Goal: Information Seeking & Learning: Learn about a topic

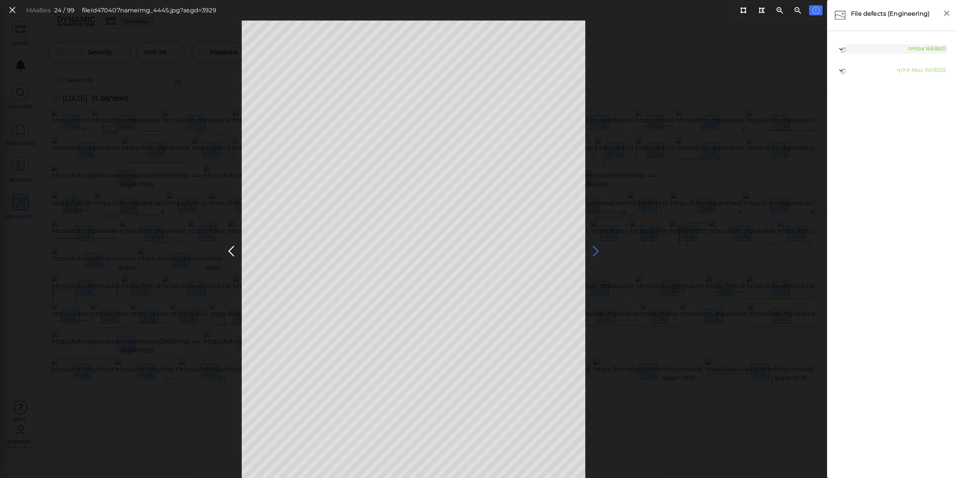
click at [596, 250] on icon at bounding box center [596, 251] width 12 height 15
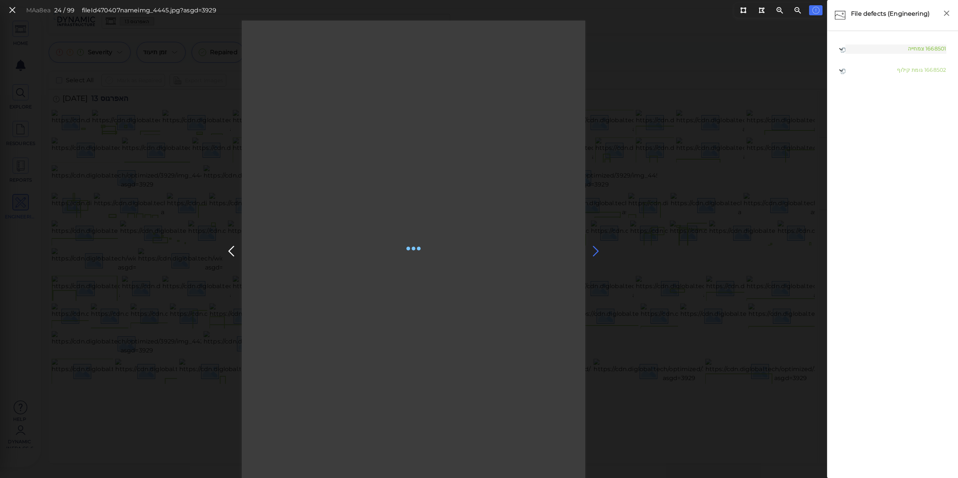
click at [593, 250] on icon at bounding box center [596, 251] width 12 height 15
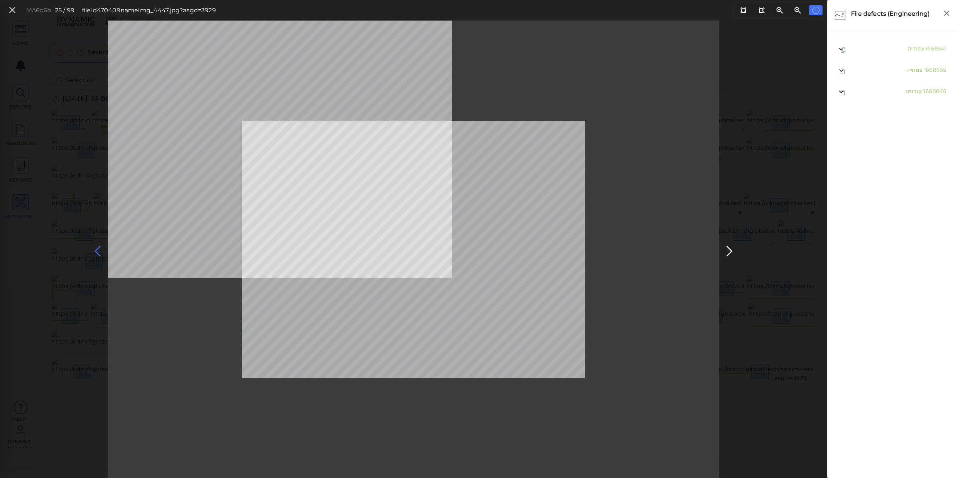
click at [97, 247] on icon at bounding box center [98, 251] width 12 height 15
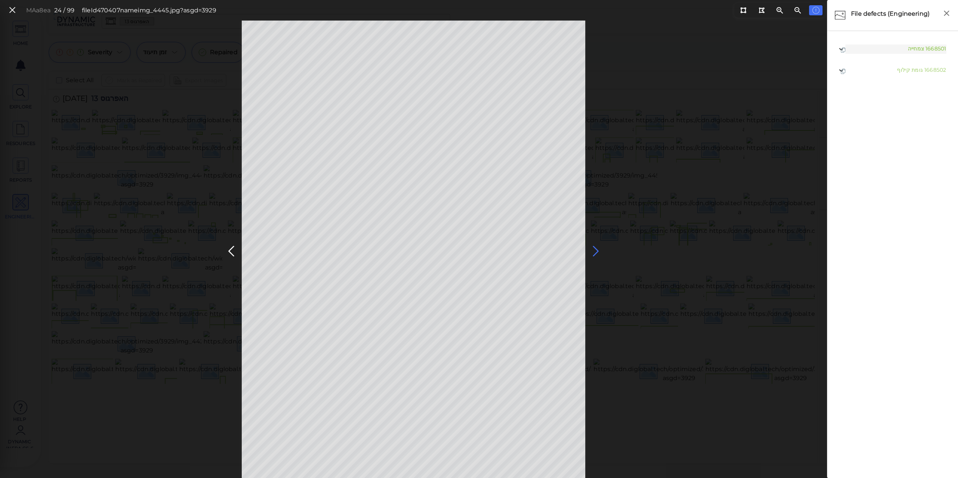
click at [597, 250] on icon at bounding box center [596, 251] width 12 height 15
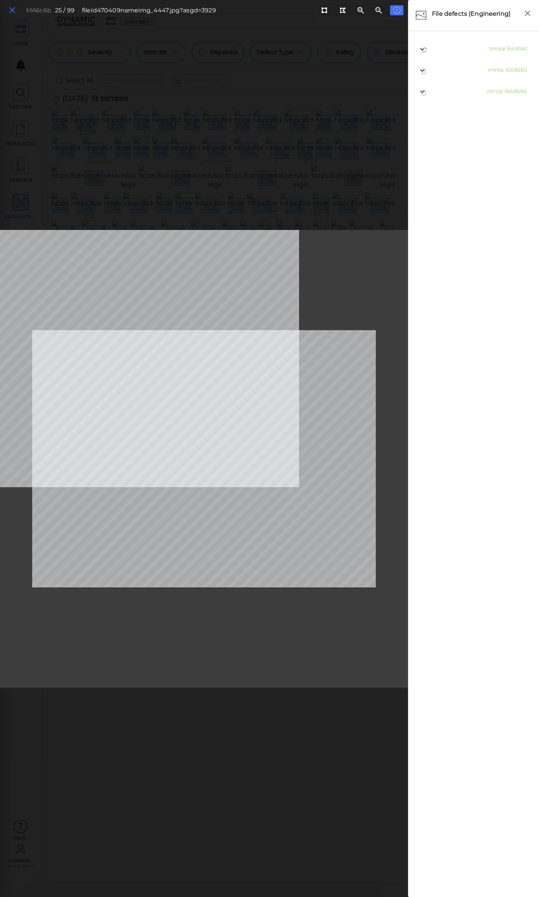
click at [8, 8] on icon at bounding box center [12, 10] width 8 height 10
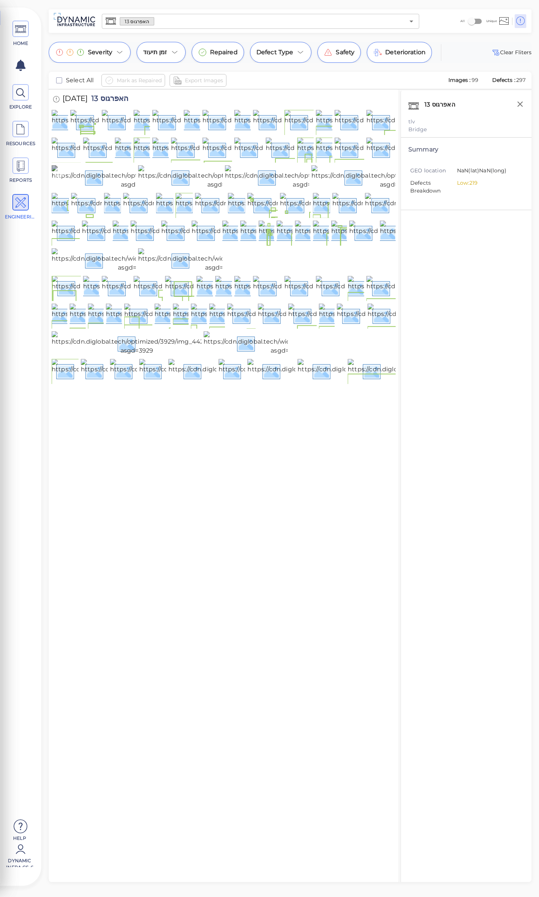
click at [114, 189] on img at bounding box center [137, 177] width 171 height 24
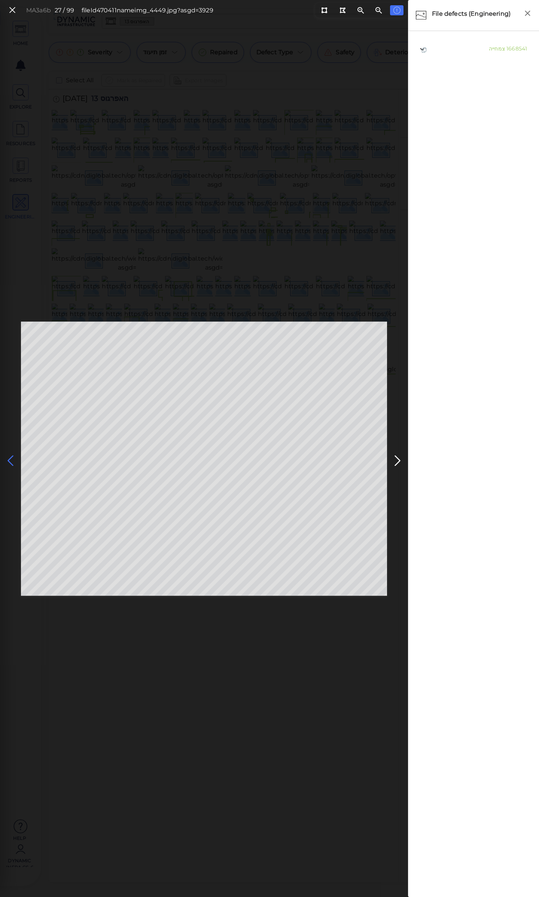
click at [13, 459] on icon at bounding box center [10, 461] width 12 height 15
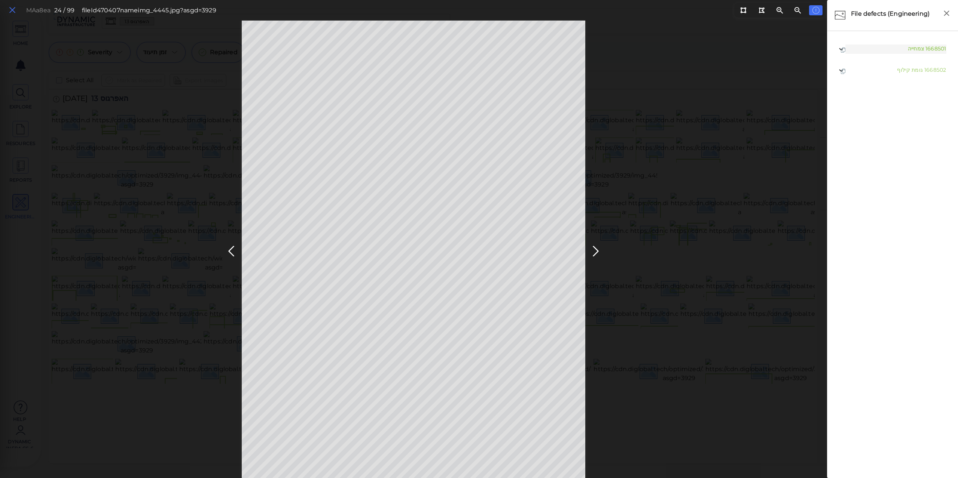
click at [13, 7] on icon at bounding box center [12, 10] width 8 height 10
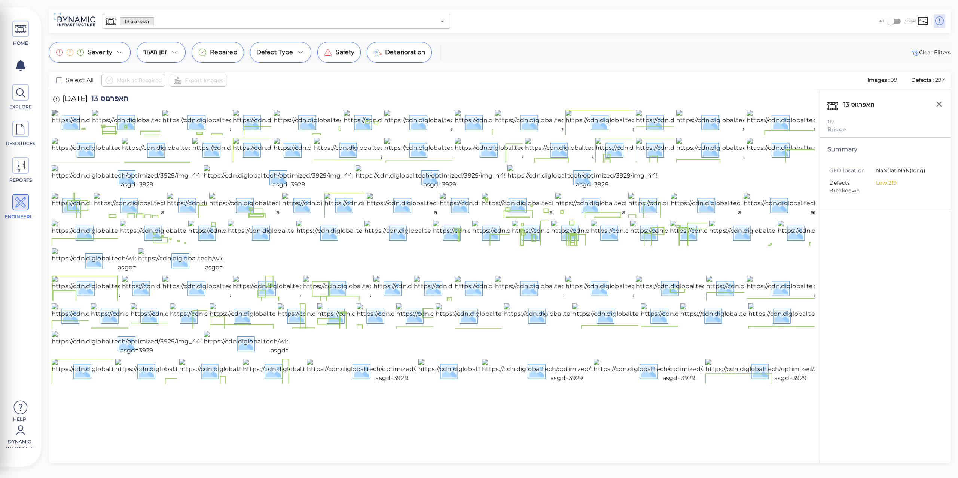
click at [75, 134] on img at bounding box center [135, 122] width 166 height 24
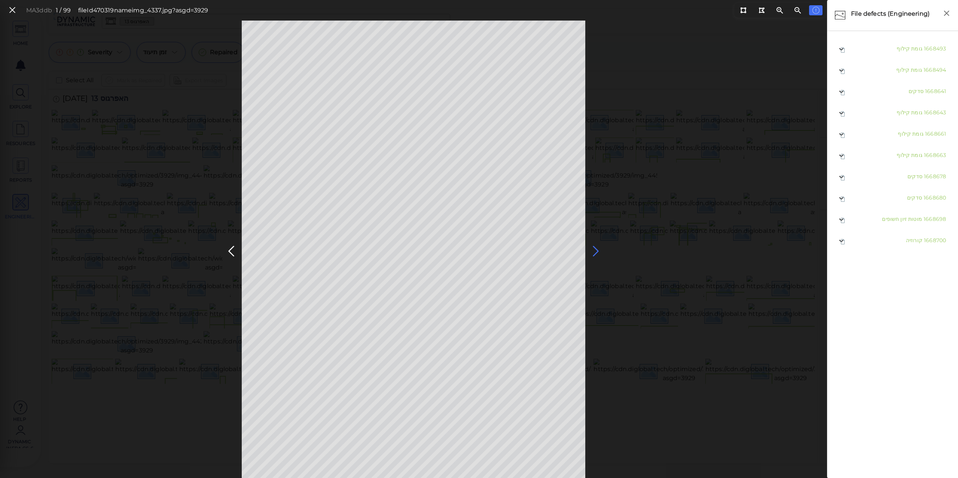
click at [591, 250] on icon at bounding box center [596, 251] width 12 height 15
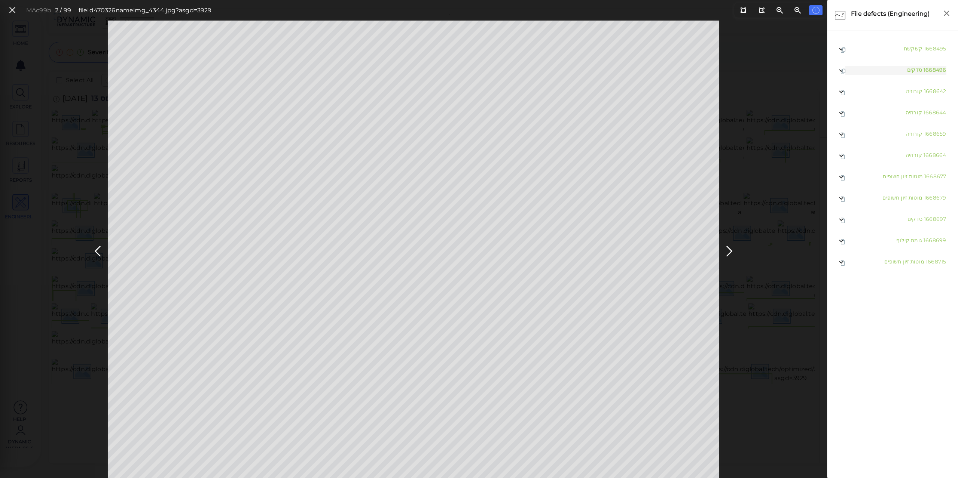
click at [241, 0] on body "This app is not optimized for mobile screens. Please access using a desktop or …" at bounding box center [479, 0] width 958 height 0
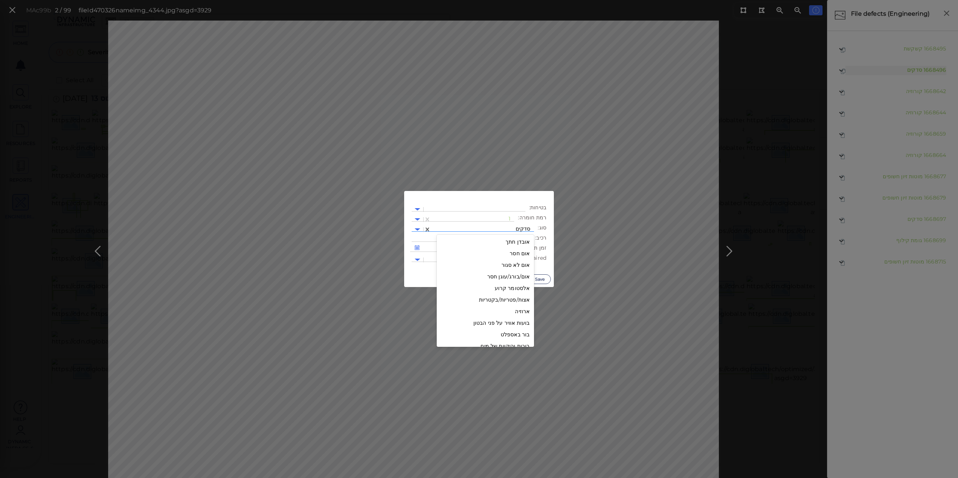
click at [503, 227] on div at bounding box center [482, 230] width 95 height 8
click at [512, 248] on div "גומת קילוף" at bounding box center [485, 250] width 97 height 12
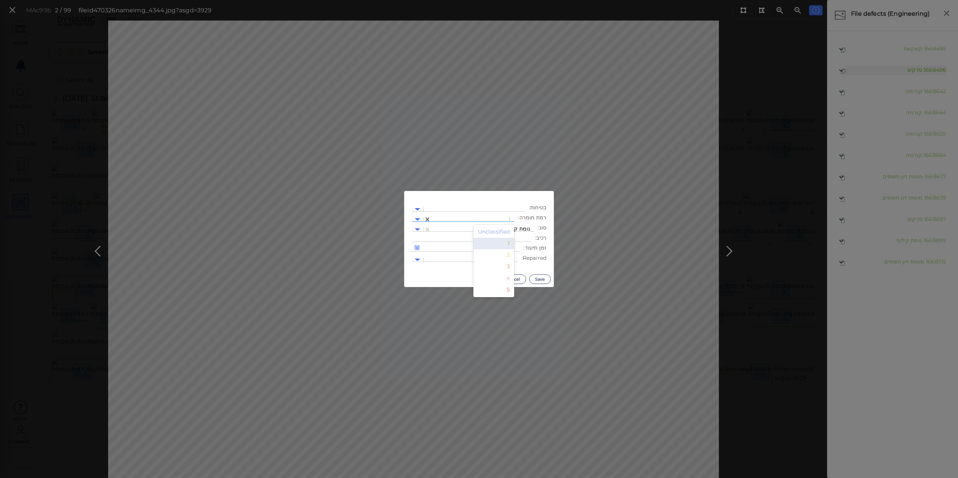
click at [507, 218] on div at bounding box center [473, 220] width 76 height 8
click at [509, 265] on div "3" at bounding box center [493, 267] width 41 height 12
click at [540, 278] on button "Save" at bounding box center [540, 280] width 22 height 10
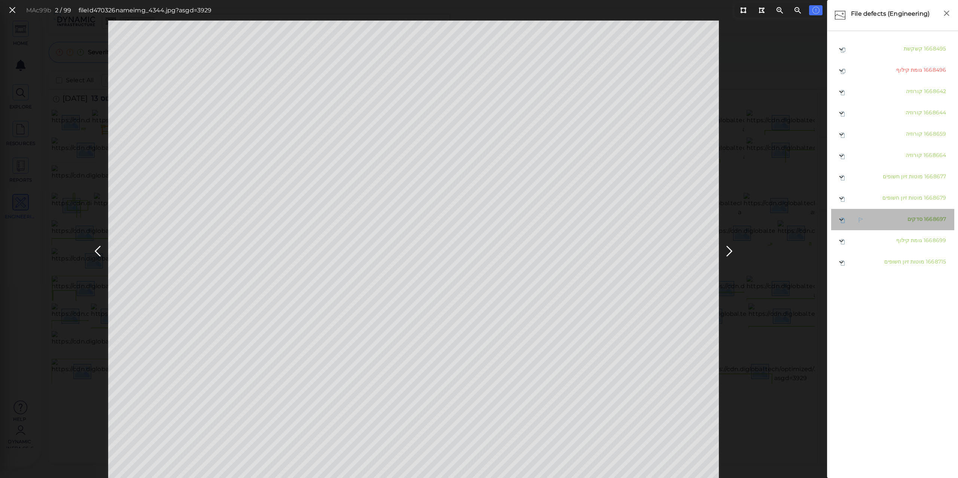
click at [909, 218] on span "סדקים" at bounding box center [914, 219] width 15 height 7
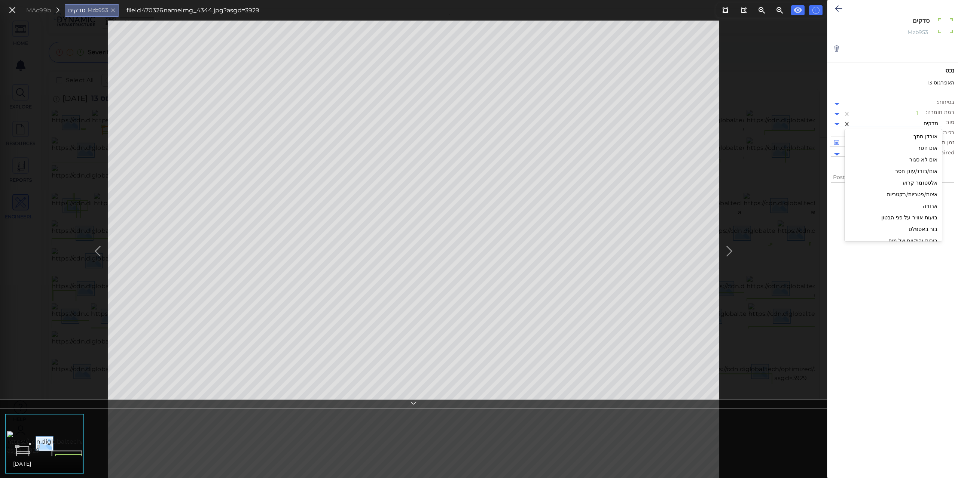
scroll to position [740, 0]
click at [925, 122] on div at bounding box center [896, 124] width 84 height 8
click at [851, 264] on div at bounding box center [892, 325] width 131 height 274
click at [893, 120] on div at bounding box center [896, 124] width 84 height 8
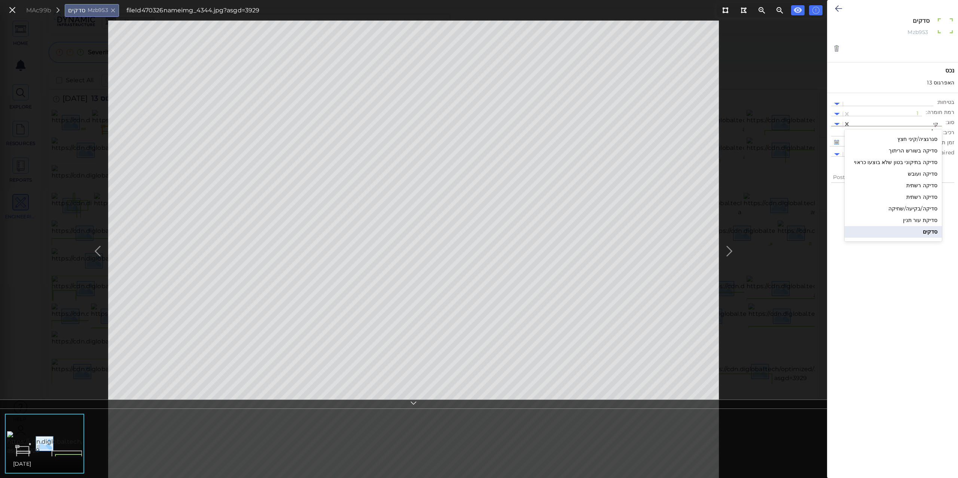
scroll to position [32, 0]
type input "קינ"
click at [917, 139] on div "סגרגציה/קיני חצץ" at bounding box center [917, 137] width 49 height 12
type textarea "x"
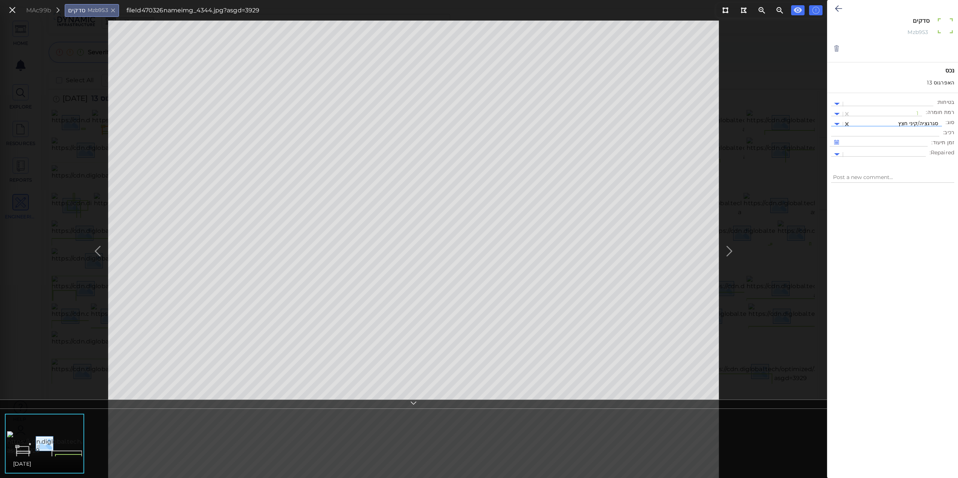
type textarea "סגרגציה/קיני חצץ"
click at [837, 10] on icon at bounding box center [838, 8] width 7 height 9
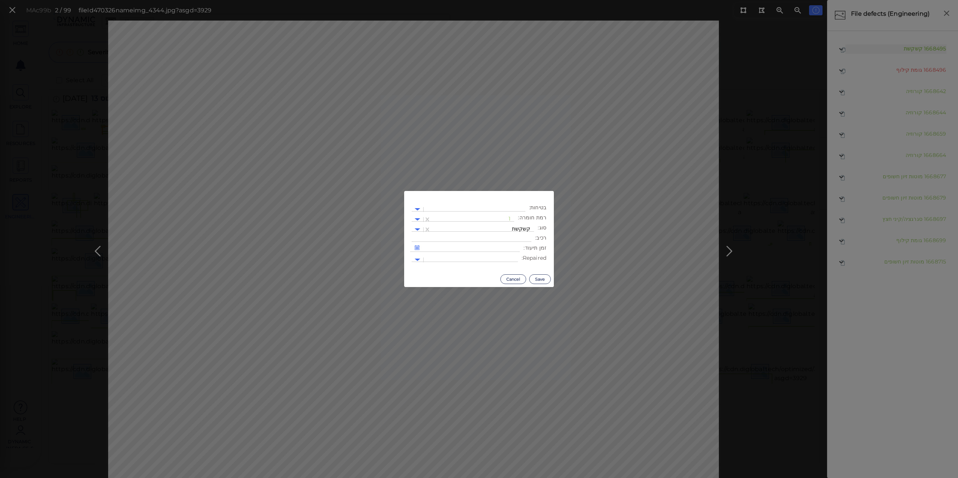
click at [613, 0] on body "This app is not optimized for mobile screens. Please access using a desktop or …" at bounding box center [479, 0] width 958 height 0
click at [511, 227] on div at bounding box center [482, 230] width 95 height 8
type input "סגר"
click at [504, 218] on div at bounding box center [473, 220] width 76 height 8
click at [508, 257] on div "2" at bounding box center [493, 256] width 41 height 12
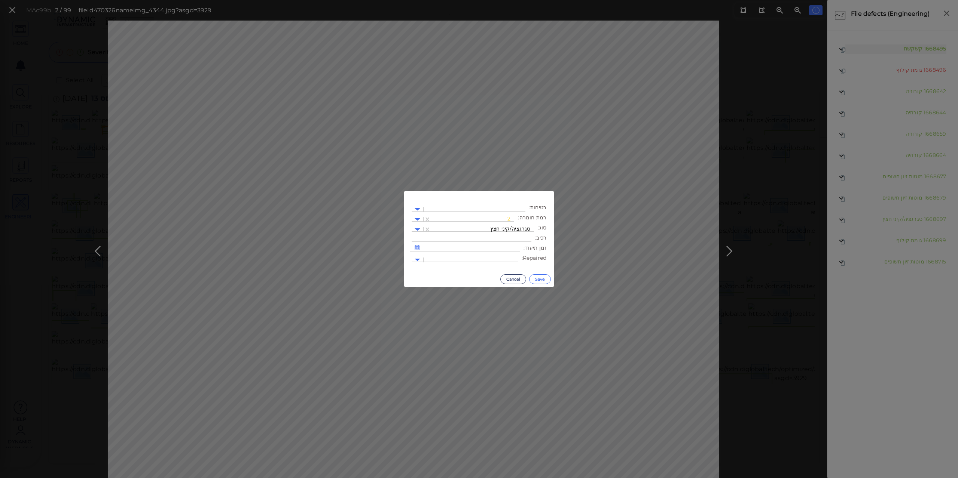
click at [537, 282] on button "Save" at bounding box center [540, 280] width 22 height 10
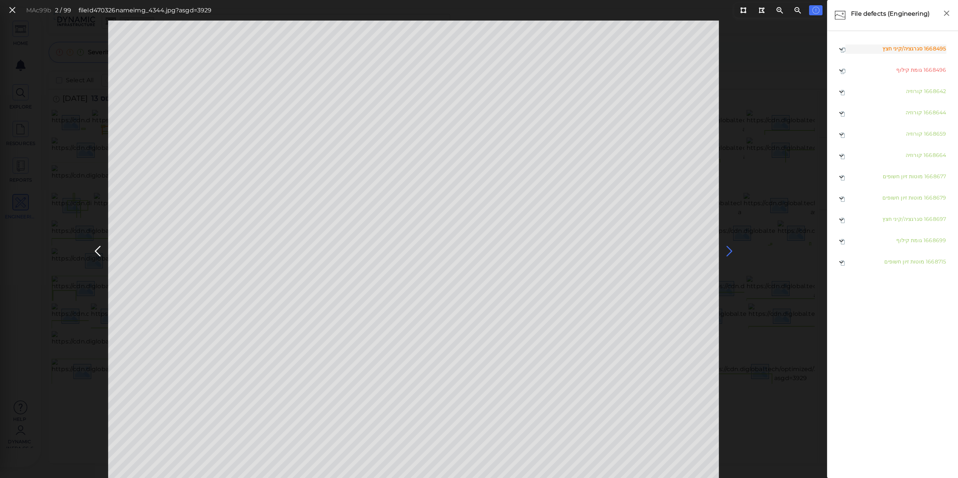
click at [729, 250] on icon at bounding box center [729, 251] width 12 height 15
click at [897, 49] on span "סגרגציה/קיני חצץ" at bounding box center [902, 48] width 40 height 7
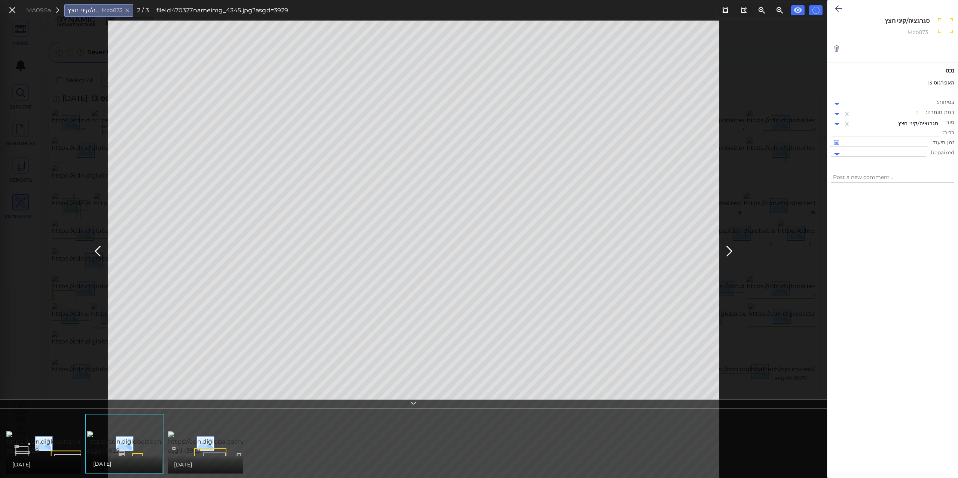
drag, startPoint x: 887, startPoint y: 21, endPoint x: 929, endPoint y: 16, distance: 42.1
click at [929, 16] on div "סגרגציה/קיני חצץ x Mzb873" at bounding box center [902, 29] width 104 height 29
click at [728, 248] on icon at bounding box center [729, 251] width 12 height 15
type textarea "x"
click at [838, 6] on icon at bounding box center [838, 8] width 7 height 9
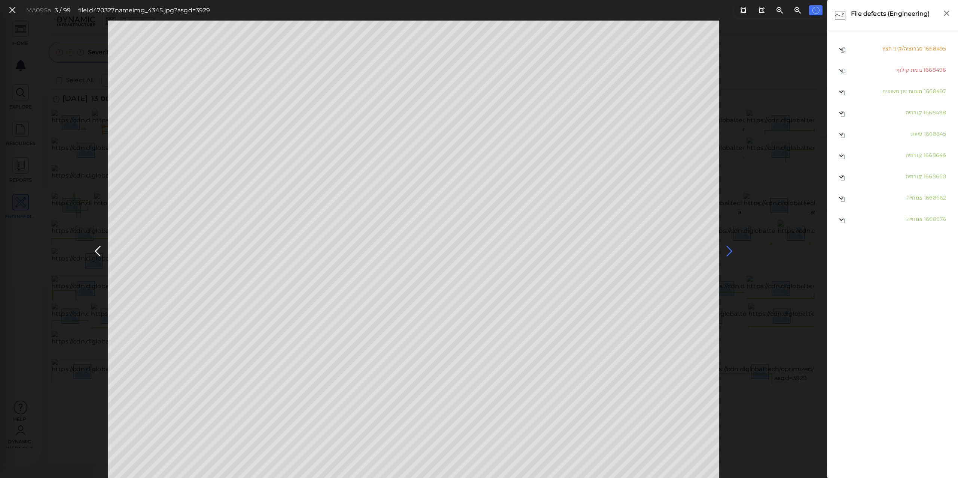
click at [727, 249] on icon at bounding box center [729, 251] width 12 height 15
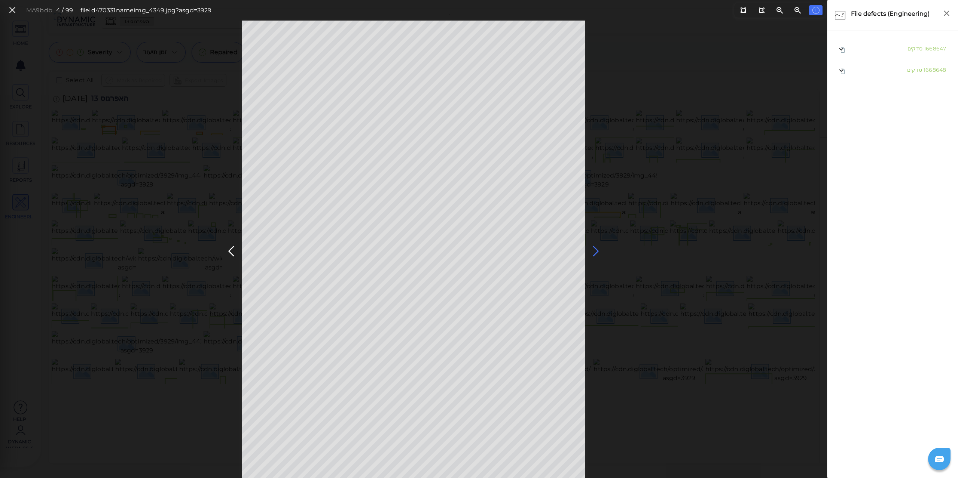
click at [594, 253] on icon at bounding box center [596, 251] width 12 height 15
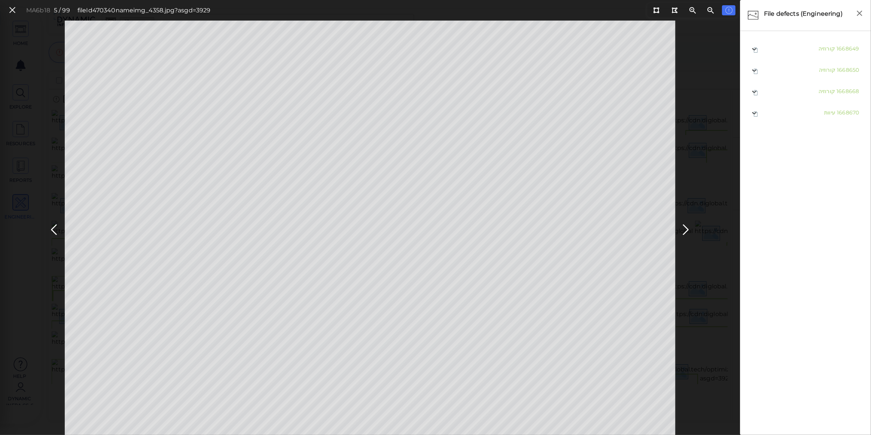
drag, startPoint x: 781, startPoint y: 1, endPoint x: 823, endPoint y: 291, distance: 293.7
click at [823, 291] on ul "1668649 קורוזיה 1668650 קורוזיה 1668668 קורוזיה 1668670 עיוות" at bounding box center [805, 234] width 123 height 390
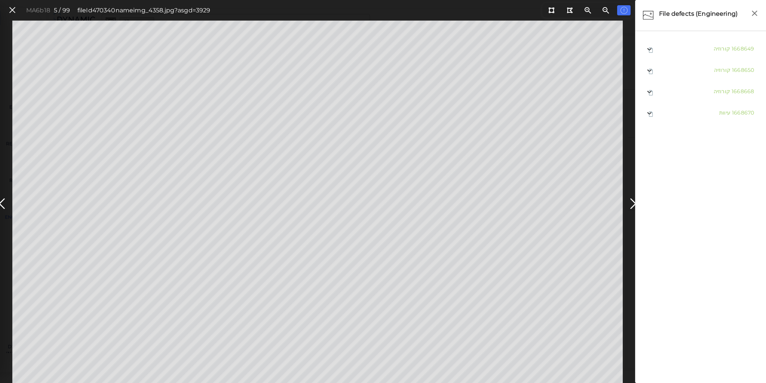
drag, startPoint x: 852, startPoint y: 0, endPoint x: 717, endPoint y: 224, distance: 261.6
click at [717, 224] on ul "1668649 קורוזיה 1668650 קורוזיה 1668668 קורוזיה 1668670 עיוות" at bounding box center [700, 208] width 123 height 338
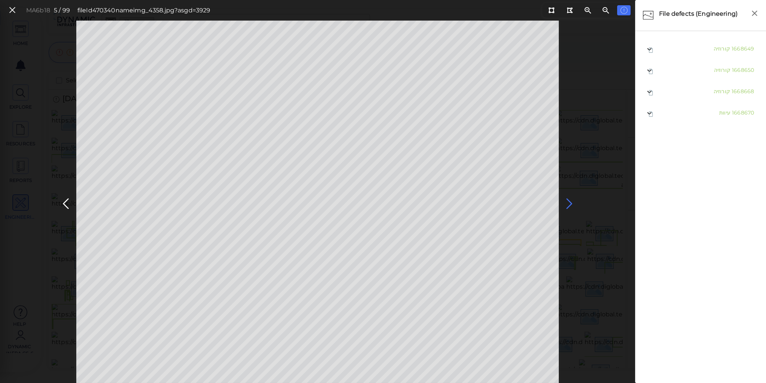
click at [568, 200] on icon at bounding box center [569, 203] width 12 height 15
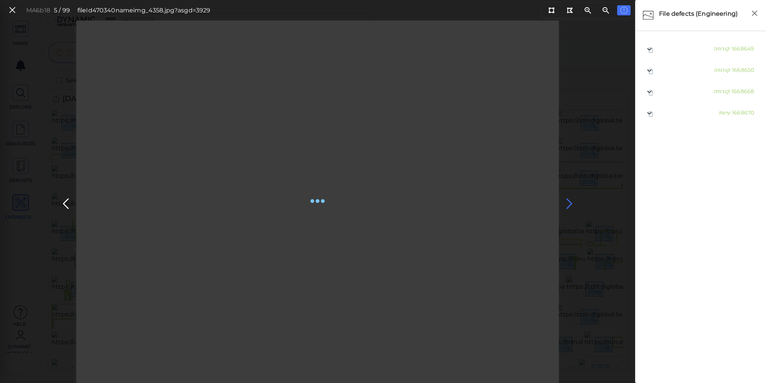
click at [569, 202] on icon at bounding box center [569, 203] width 12 height 15
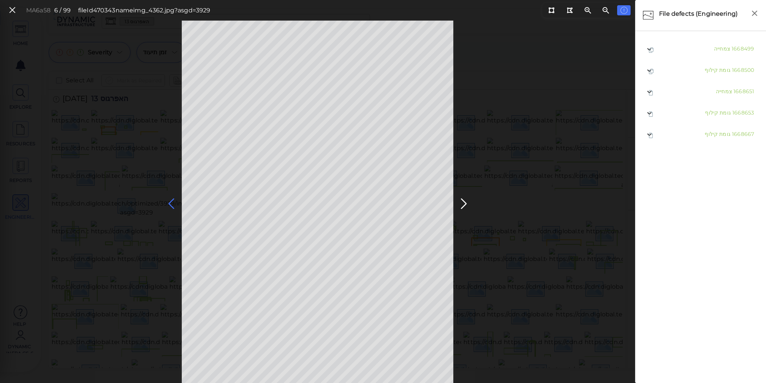
click at [171, 202] on icon at bounding box center [171, 203] width 12 height 15
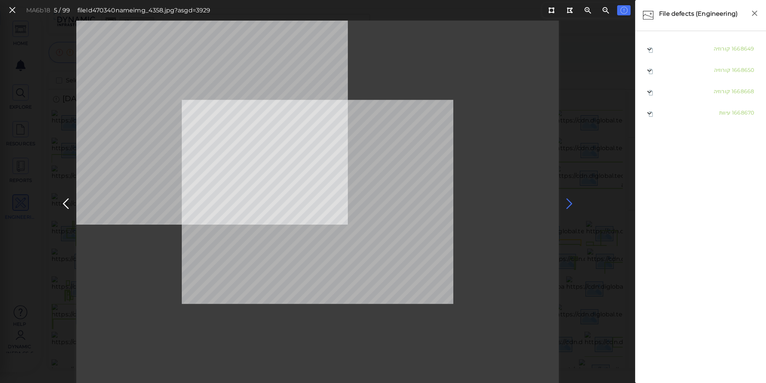
click at [569, 198] on icon at bounding box center [569, 203] width 12 height 15
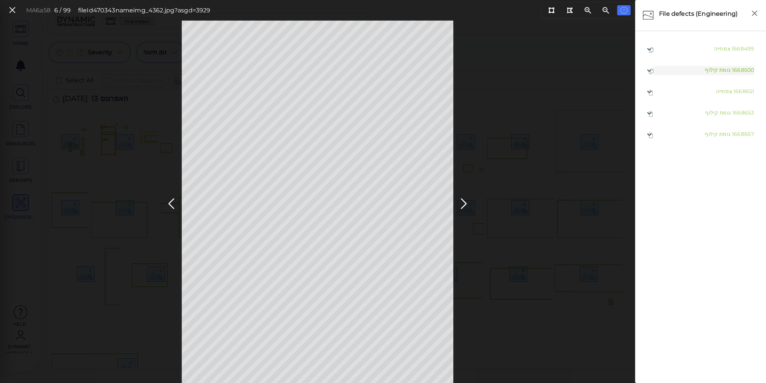
click at [320, 0] on body "This app is not optimized for mobile screens. Please access using a desktop or …" at bounding box center [383, 0] width 766 height 0
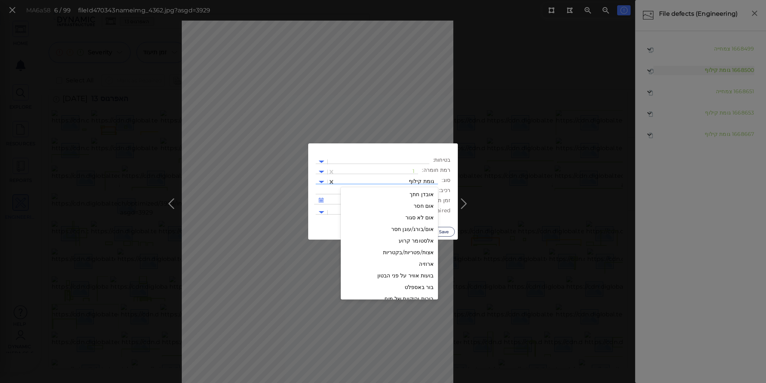
click at [386, 181] on div at bounding box center [386, 182] width 95 height 8
type input "טיח"
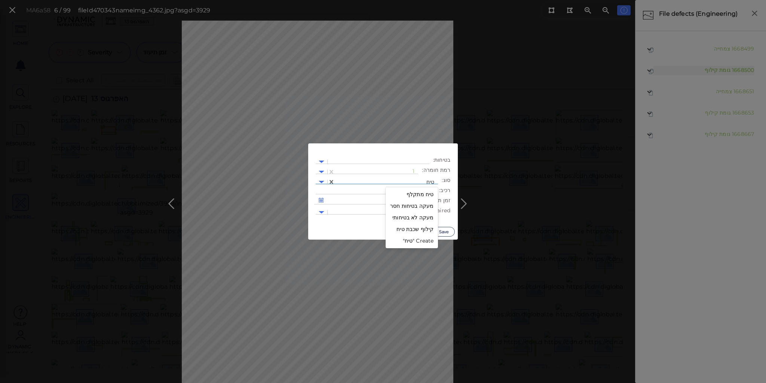
click at [418, 227] on div "קילוף שכבת טיח" at bounding box center [412, 229] width 52 height 12
click at [409, 167] on div "1" at bounding box center [376, 171] width 83 height 11
click at [412, 207] on div "2" at bounding box center [397, 208] width 41 height 12
click at [443, 230] on button "Save" at bounding box center [444, 232] width 22 height 10
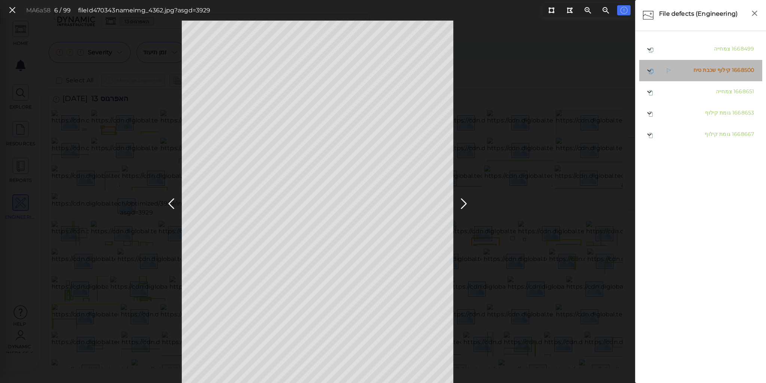
click at [706, 69] on span "קילוף שכבת טיח" at bounding box center [712, 70] width 37 height 7
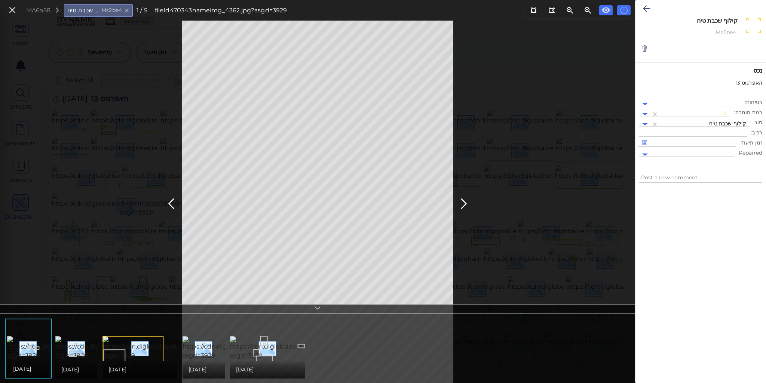
drag, startPoint x: 697, startPoint y: 21, endPoint x: 744, endPoint y: 14, distance: 46.9
click at [744, 14] on div "קילוף שכבת טיח x Mz2be4" at bounding box center [701, 26] width 131 height 52
drag, startPoint x: 646, startPoint y: 7, endPoint x: 501, endPoint y: 242, distance: 275.7
click at [646, 7] on icon at bounding box center [646, 8] width 7 height 9
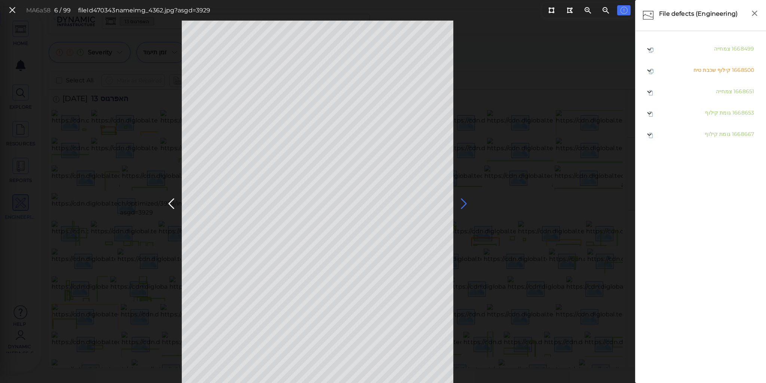
click at [462, 201] on icon at bounding box center [464, 203] width 12 height 15
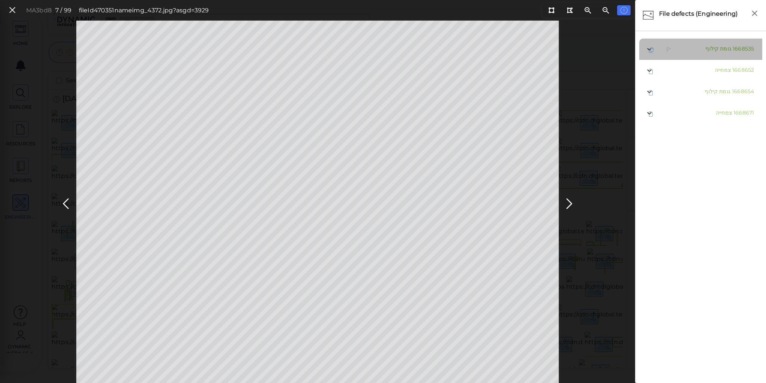
click at [724, 49] on span "גומת קילוף" at bounding box center [719, 48] width 26 height 7
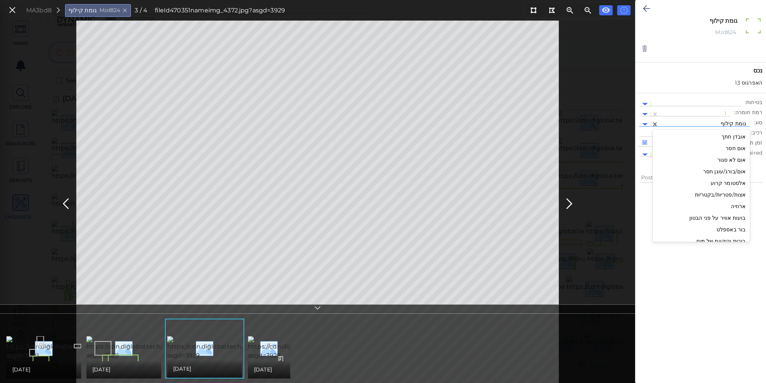
click at [712, 122] on div at bounding box center [705, 124] width 84 height 8
click at [723, 172] on div "קילוף שכבת טיח" at bounding box center [701, 172] width 97 height 12
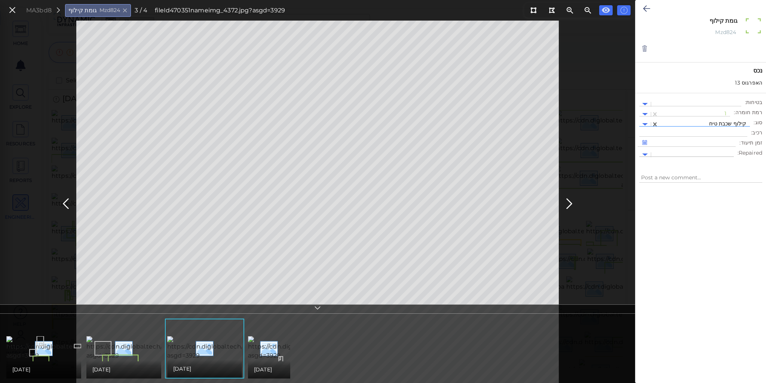
type textarea "x"
type textarea "קילוף שכבת טיח"
click at [726, 113] on div at bounding box center [695, 114] width 64 height 8
click at [728, 149] on div "2" at bounding box center [709, 150] width 41 height 12
click at [646, 6] on icon at bounding box center [646, 8] width 7 height 9
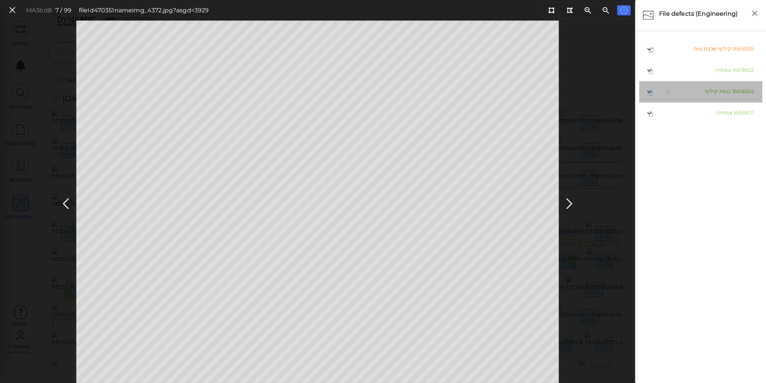
click at [714, 91] on span "גומת קילוף" at bounding box center [718, 91] width 26 height 7
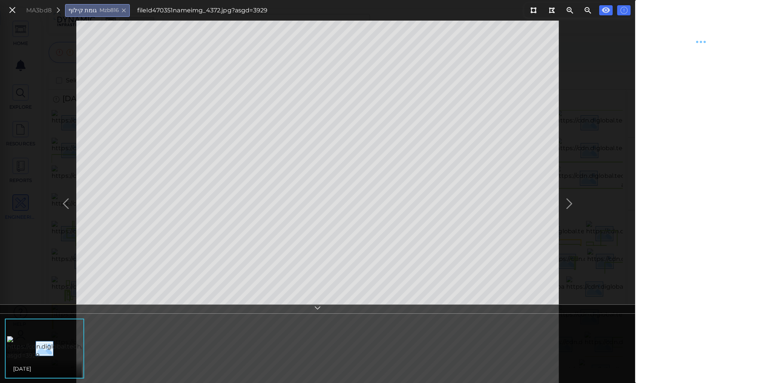
type textarea "x"
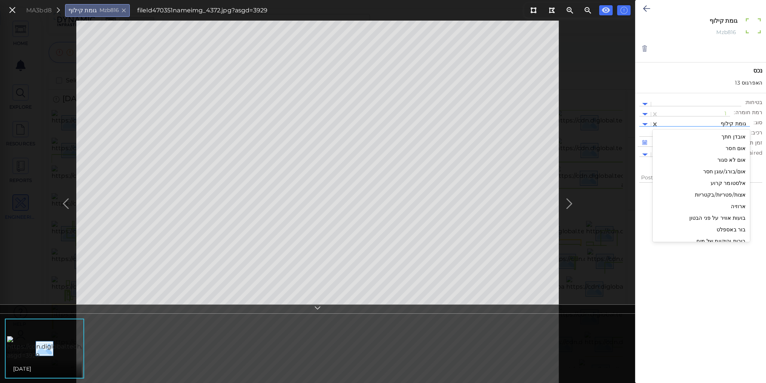
click at [696, 122] on div at bounding box center [705, 124] width 84 height 8
type input "קילו"
click at [728, 184] on div "קילוף שכבת טיח" at bounding box center [723, 183] width 55 height 12
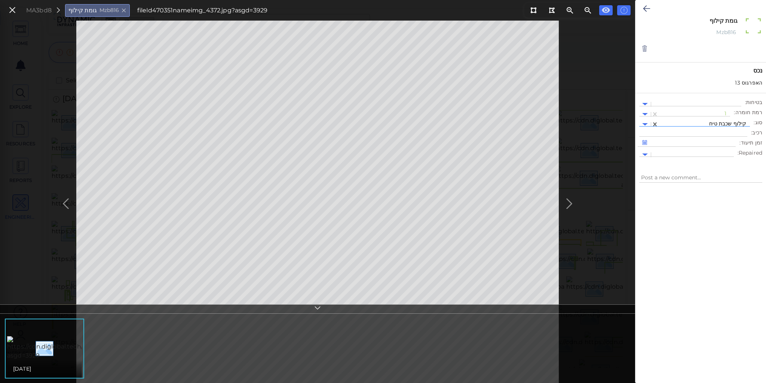
type textarea "x"
type textarea "קילוף שכבת טיח"
click at [715, 113] on div at bounding box center [695, 114] width 64 height 8
click at [726, 147] on div "2" at bounding box center [709, 150] width 41 height 12
type textarea "x"
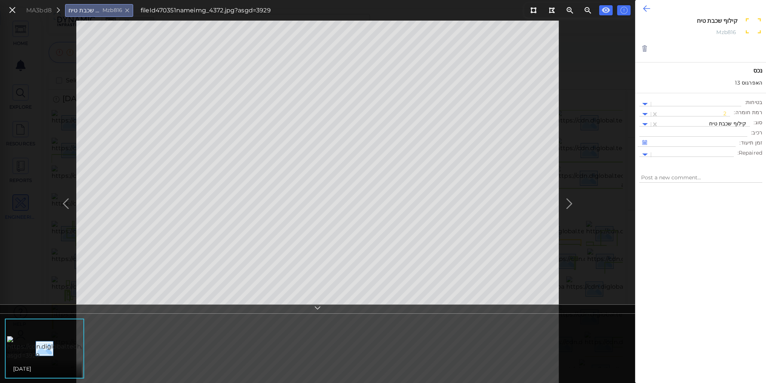
click at [646, 6] on icon at bounding box center [646, 8] width 7 height 9
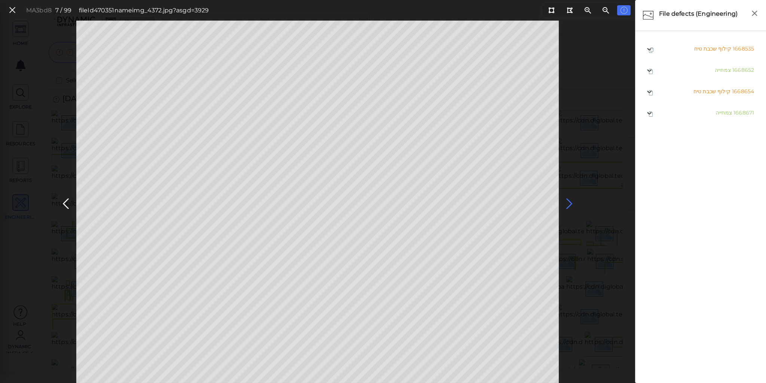
click at [570, 202] on icon at bounding box center [569, 203] width 12 height 15
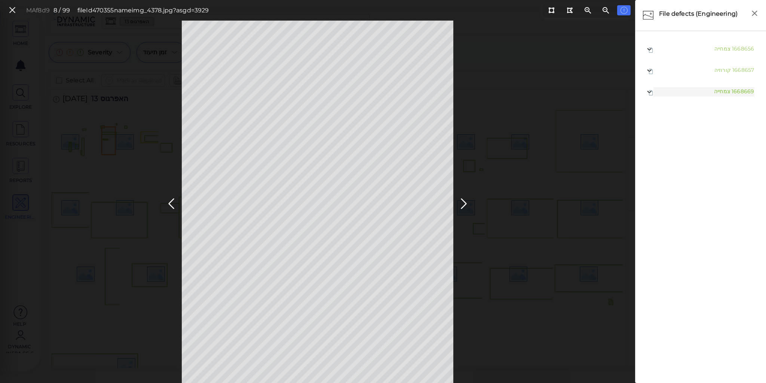
click at [318, 0] on body "This app is not optimized for mobile screens. Please access using a desktop or …" at bounding box center [383, 0] width 766 height 0
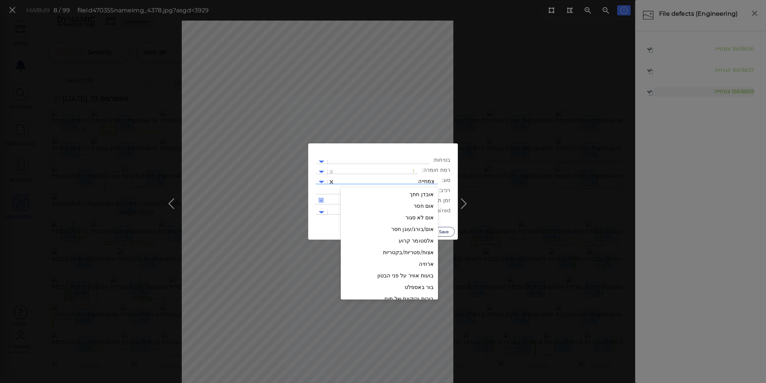
click at [410, 180] on div at bounding box center [386, 182] width 95 height 8
type input "מ"
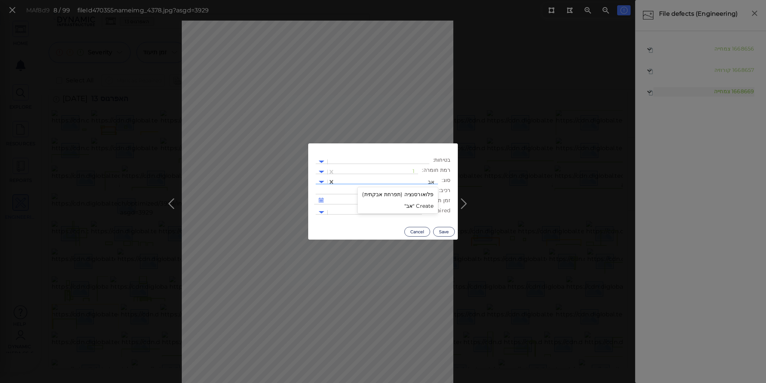
type input "א"
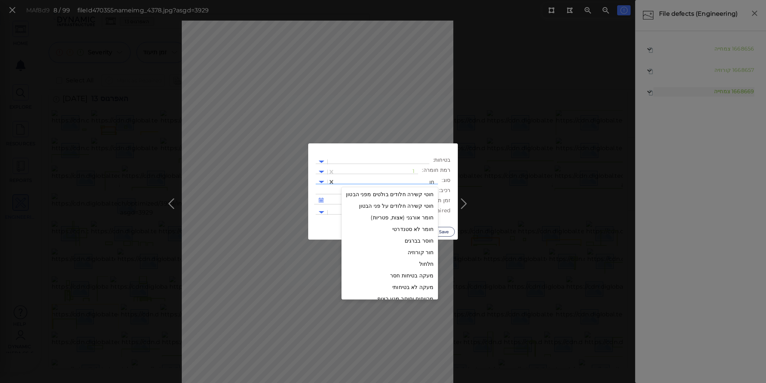
type input "ח"
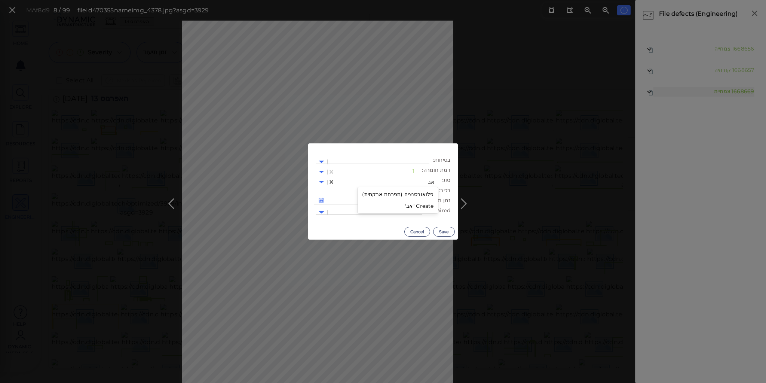
type input "א"
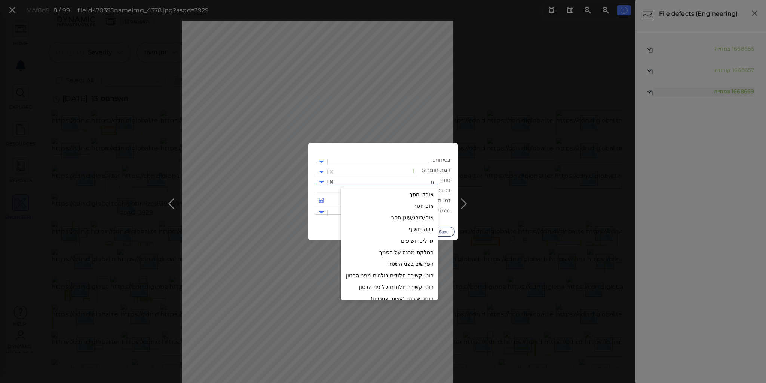
type input "חס"
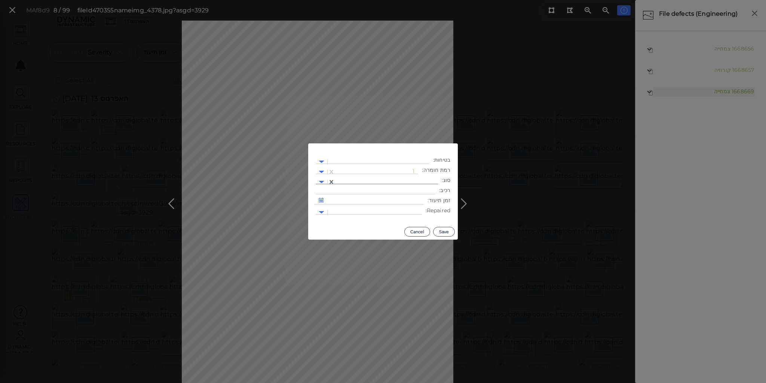
click at [410, 180] on div at bounding box center [386, 182] width 95 height 8
click at [409, 178] on div at bounding box center [386, 182] width 95 height 8
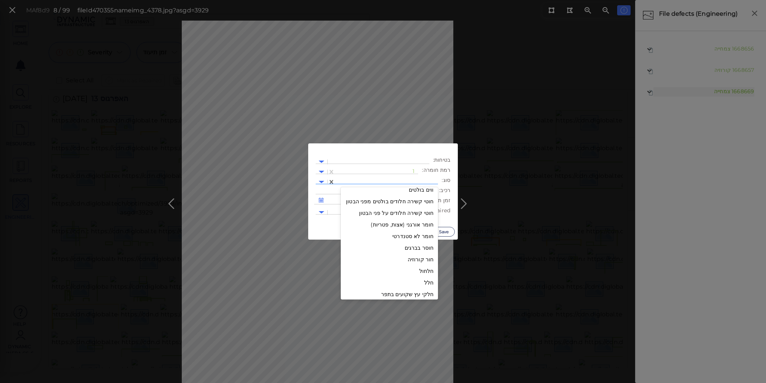
scroll to position [359, 0]
click at [426, 251] on div "חלל" at bounding box center [389, 253] width 97 height 12
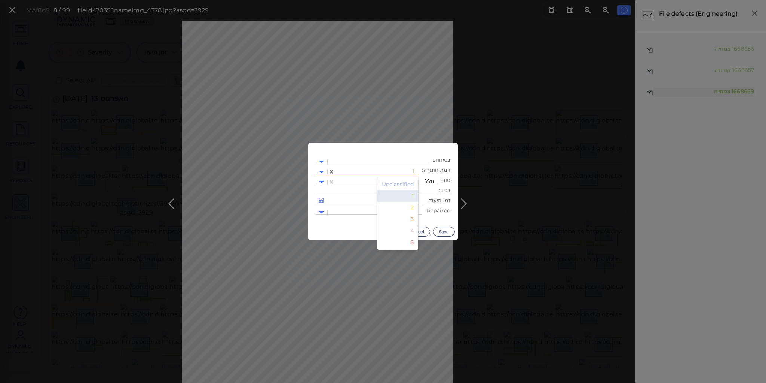
click at [415, 171] on input "text" at bounding box center [413, 172] width 1 height 8
click at [413, 208] on div "2" at bounding box center [397, 208] width 41 height 12
click at [445, 230] on button "Save" at bounding box center [444, 232] width 22 height 10
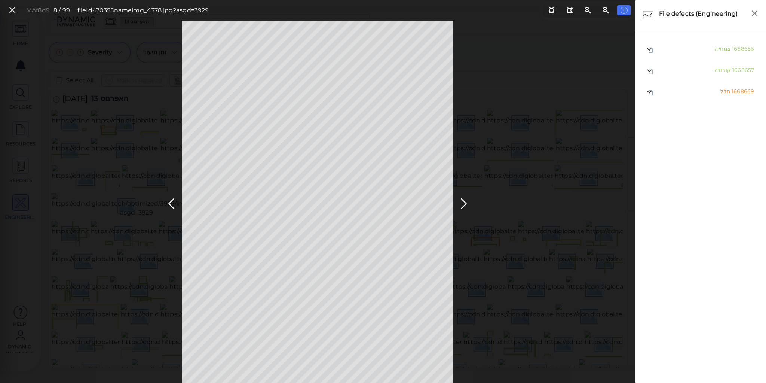
click at [508, 66] on div "MAf8d9 8 / 99 fileId 470355 name img_4378.jpg?asgd=3929" at bounding box center [317, 202] width 635 height 362
click at [754, 204] on ul "1668656 צמחייה 1668657 קורוזיה 1668669 חלל" at bounding box center [700, 208] width 123 height 338
click at [753, 204] on ul "1668656 צמחייה 1668657 קורוזיה 1668669 חלל" at bounding box center [700, 208] width 123 height 338
click at [462, 204] on icon at bounding box center [464, 203] width 12 height 15
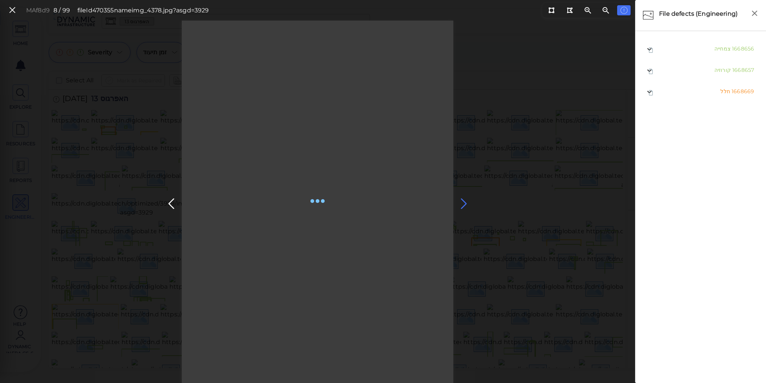
click at [462, 204] on icon at bounding box center [464, 203] width 12 height 15
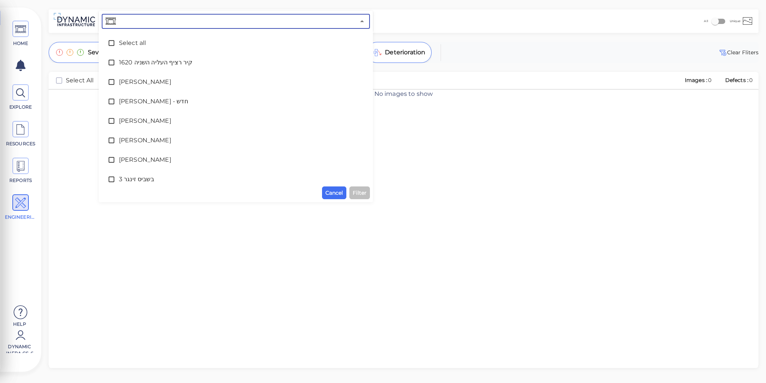
click at [136, 25] on input "text" at bounding box center [236, 21] width 238 height 10
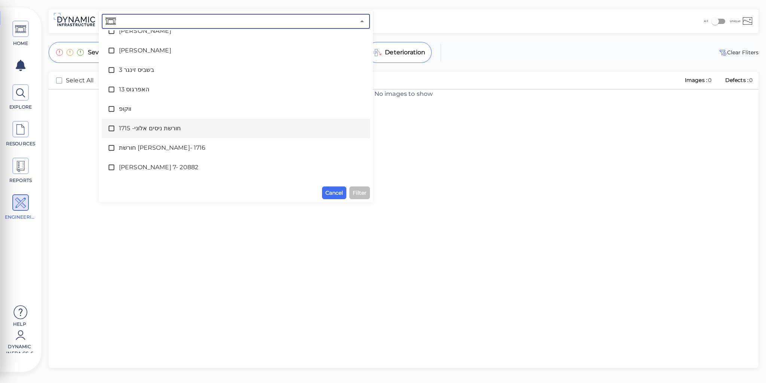
scroll to position [67, 0]
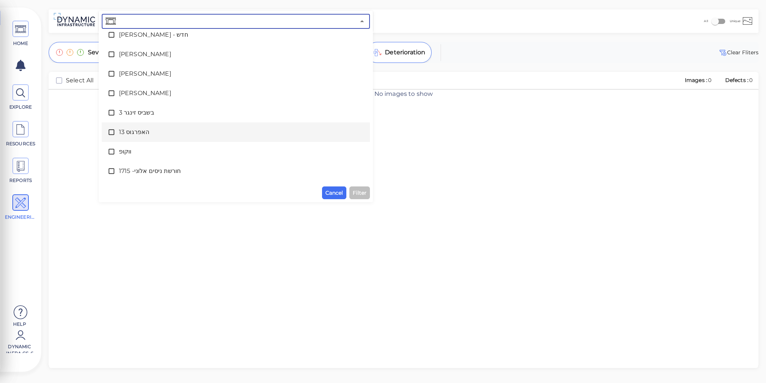
click at [133, 133] on span "האפרגוס 13" at bounding box center [236, 132] width 234 height 9
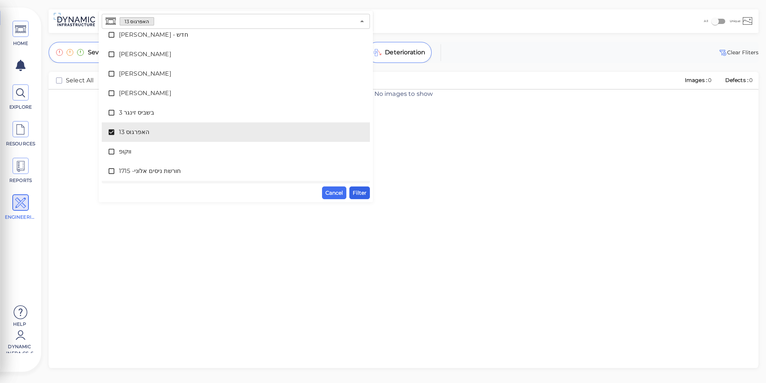
click at [361, 194] on span "Filter" at bounding box center [360, 192] width 14 height 9
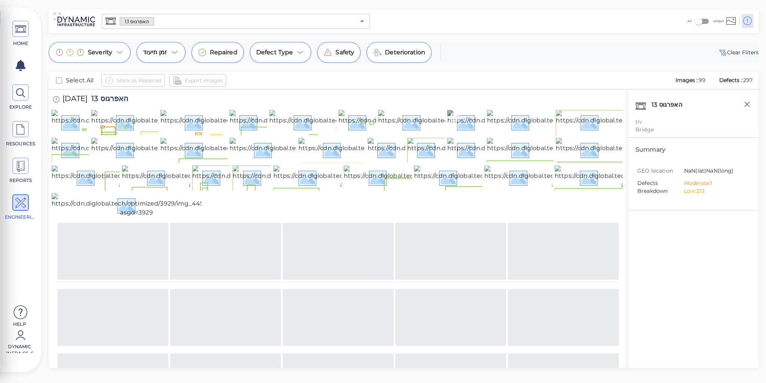
click at [472, 134] on img at bounding box center [530, 122] width 166 height 24
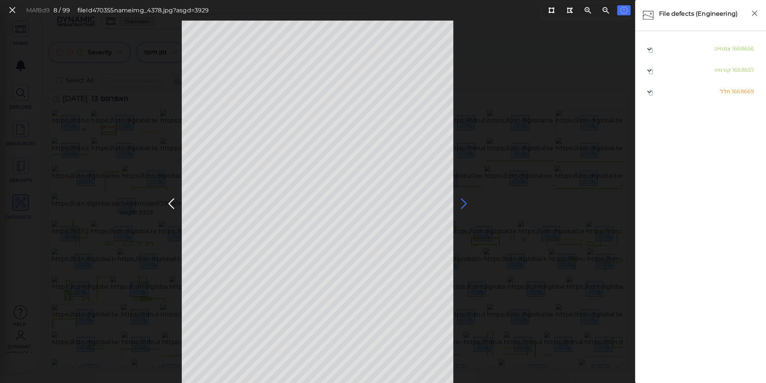
click at [464, 201] on icon at bounding box center [464, 203] width 12 height 15
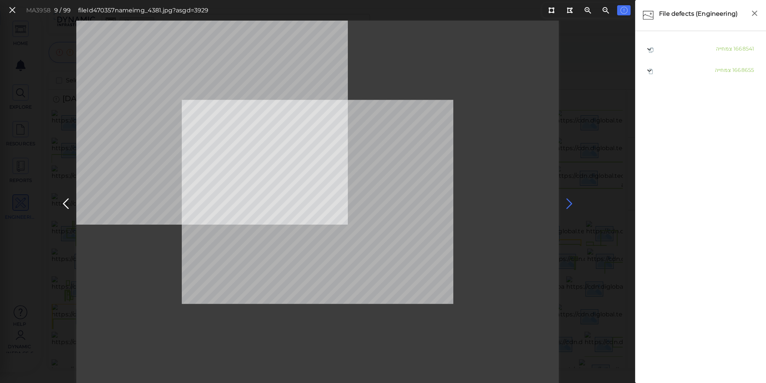
click at [566, 201] on icon at bounding box center [569, 203] width 12 height 15
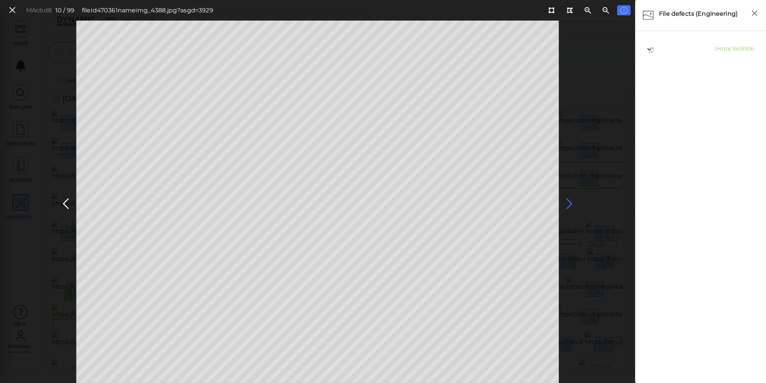
click at [566, 201] on icon at bounding box center [569, 203] width 12 height 15
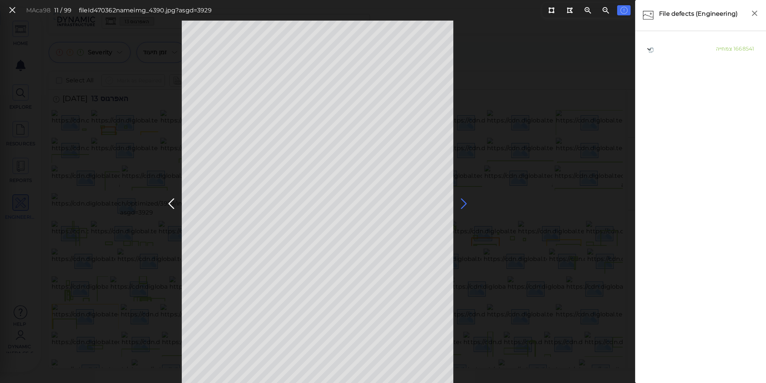
click at [462, 202] on icon at bounding box center [464, 203] width 12 height 15
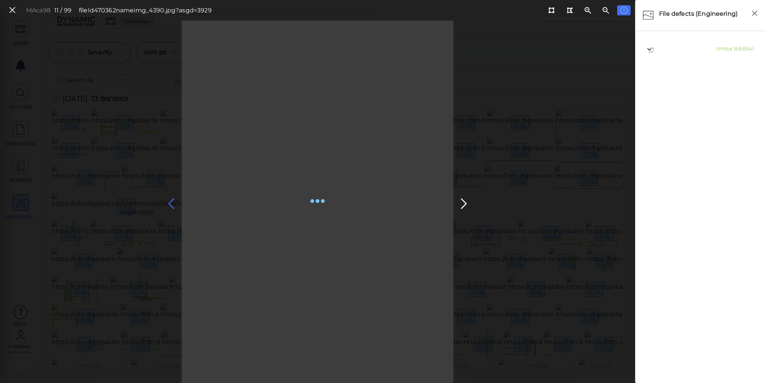
click at [171, 202] on icon at bounding box center [171, 203] width 12 height 15
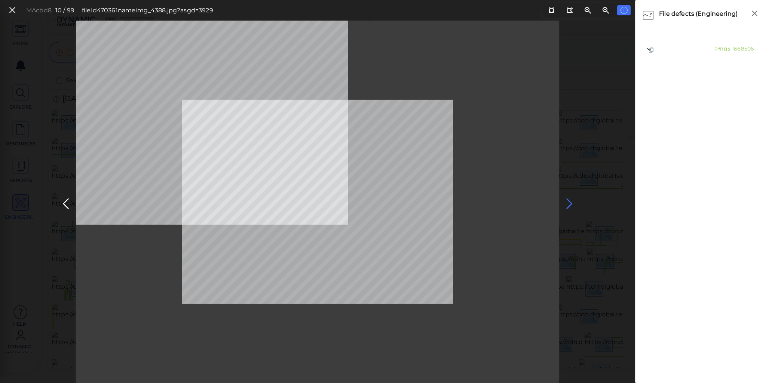
click at [569, 203] on icon at bounding box center [569, 203] width 12 height 15
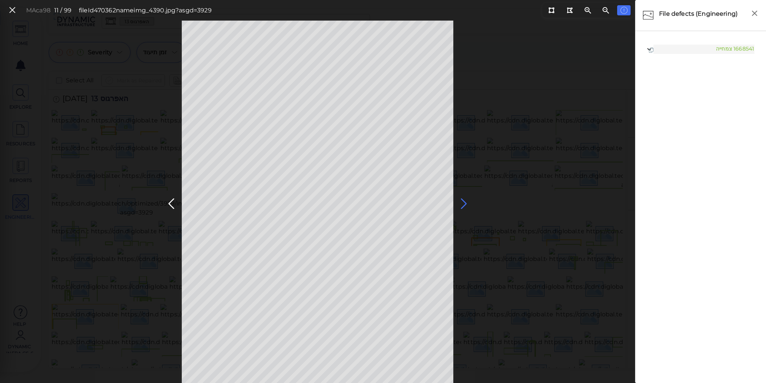
click at [464, 201] on icon at bounding box center [464, 203] width 12 height 15
